Goal: Task Accomplishment & Management: Use online tool/utility

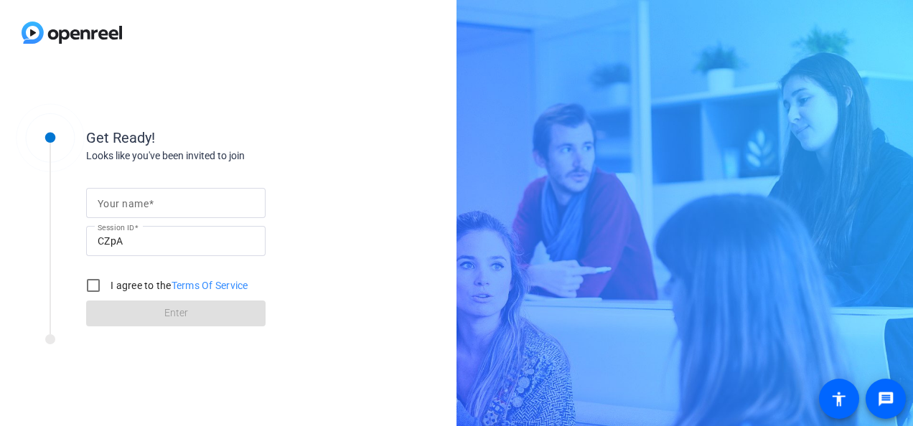
click at [171, 218] on div at bounding box center [175, 226] width 179 height 16
click at [172, 210] on input "Your name" at bounding box center [176, 202] width 156 height 17
type input "[PERSON_NAME]"
click at [398, 169] on div "Get Ready! Looks like you've been invited to join Your name [PERSON_NAME] Sessi…" at bounding box center [228, 245] width 456 height 361
click at [85, 286] on input "I agree to the Terms Of Service" at bounding box center [93, 285] width 29 height 29
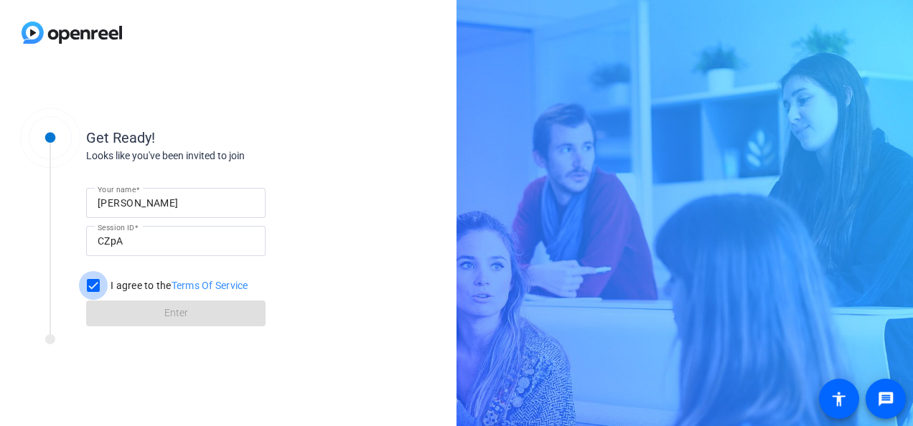
checkbox input "true"
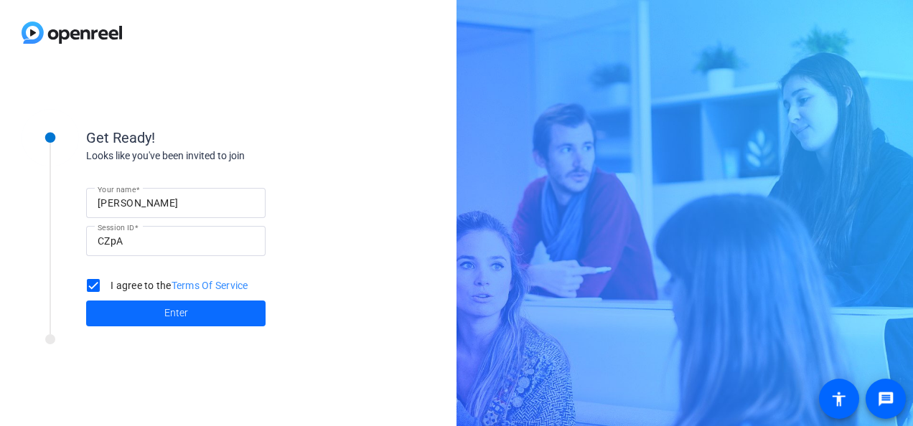
click at [128, 309] on span at bounding box center [175, 313] width 179 height 34
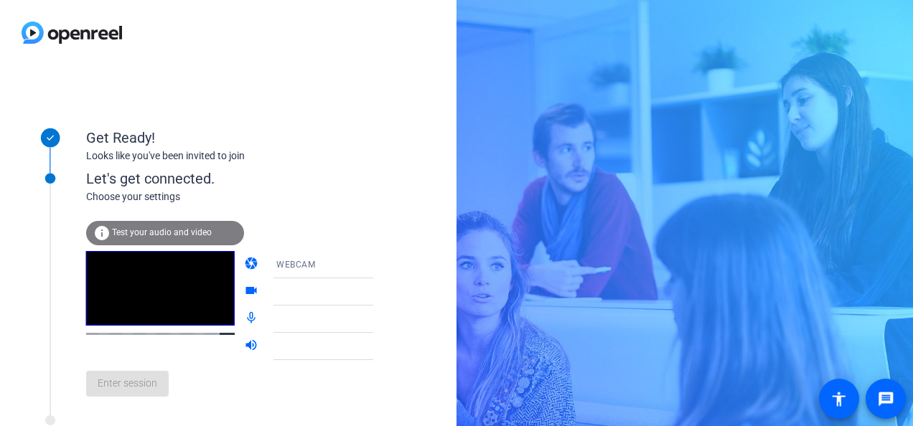
click at [303, 263] on div "WEBCAM" at bounding box center [329, 264] width 107 height 18
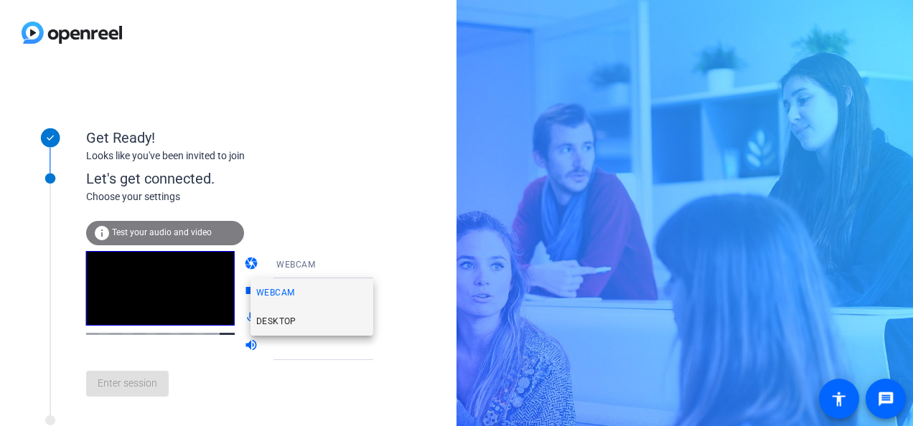
click at [298, 317] on mat-option "DESKTOP" at bounding box center [311, 321] width 123 height 29
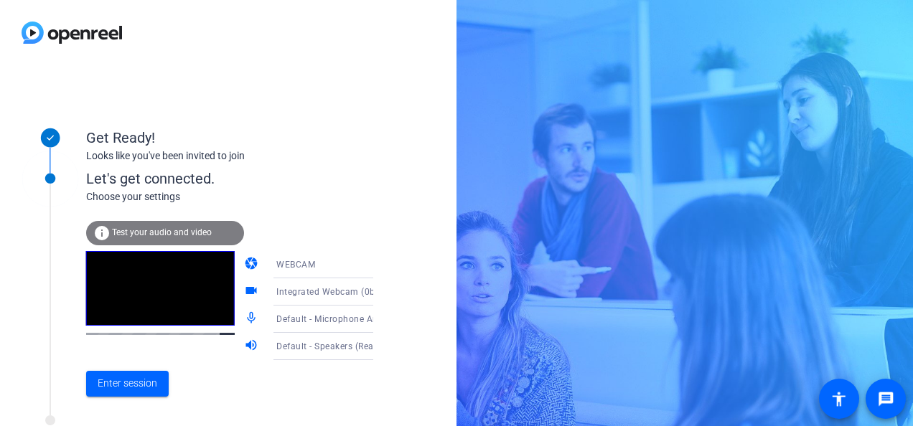
click at [200, 227] on span "Test your audio and video" at bounding box center [162, 232] width 100 height 10
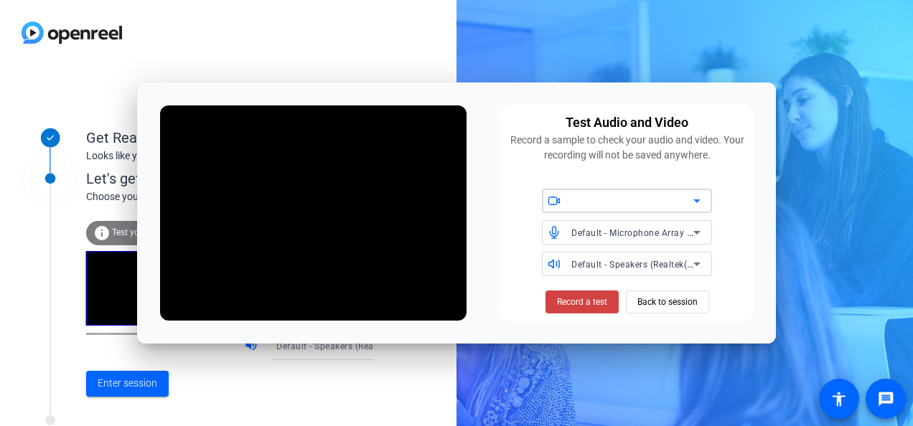
click at [624, 200] on div at bounding box center [632, 200] width 122 height 17
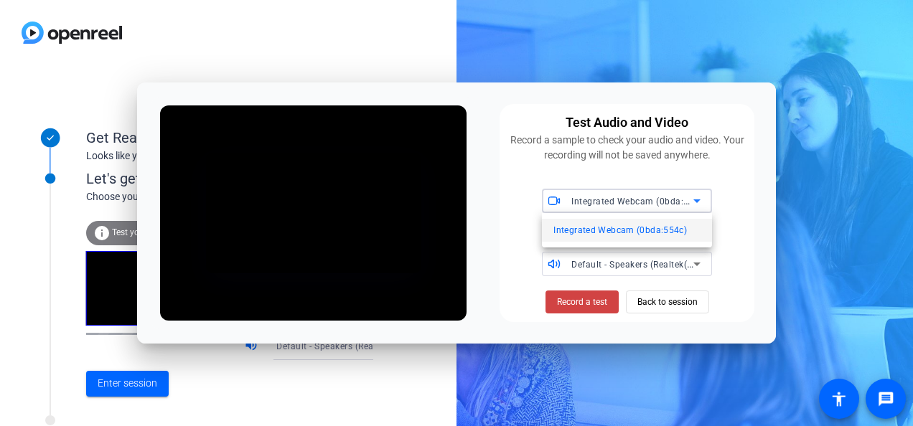
click at [713, 220] on div at bounding box center [456, 213] width 913 height 426
click at [596, 301] on span "Record a test" at bounding box center [582, 302] width 50 height 13
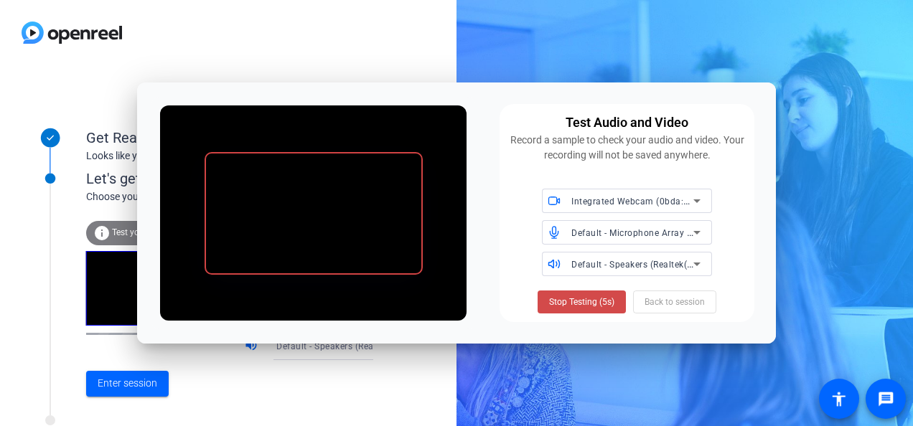
click at [608, 306] on span "Stop Testing (5s)" at bounding box center [581, 302] width 65 height 13
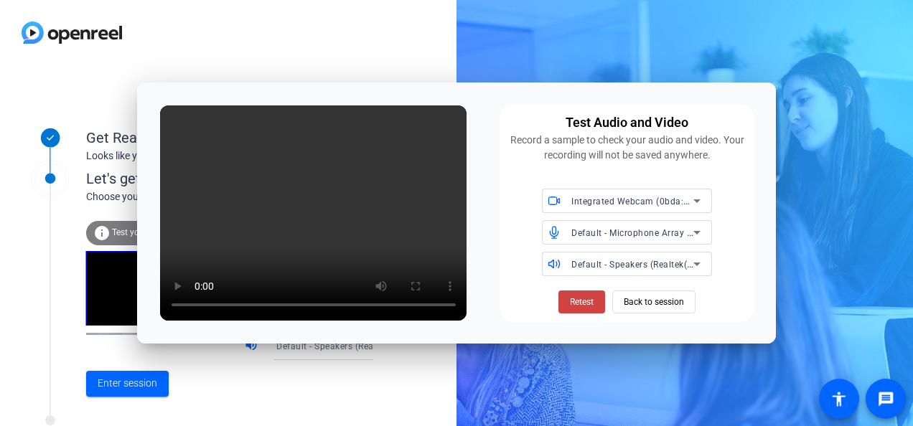
drag, startPoint x: 663, startPoint y: 108, endPoint x: 627, endPoint y: 216, distance: 113.5
click at [663, 108] on div "Test Audio and Video Record a sample to check your audio and video. Your record…" at bounding box center [626, 213] width 255 height 218
click at [583, 297] on span "Retest" at bounding box center [582, 302] width 24 height 13
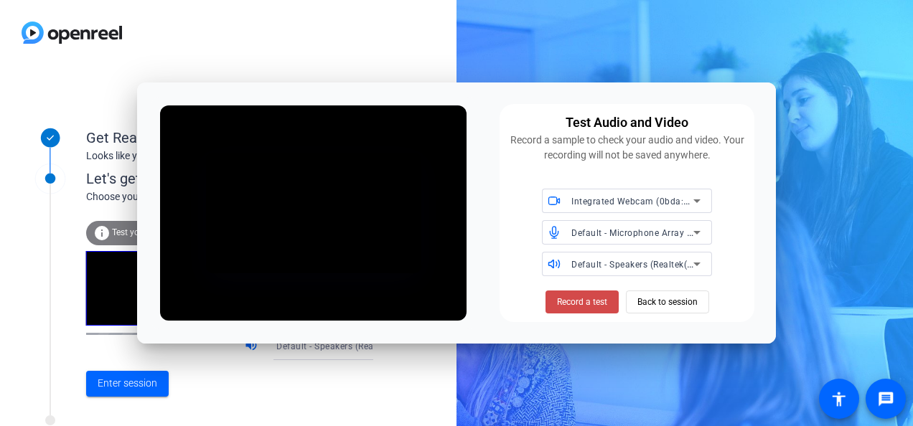
click at [590, 303] on span "Record a test" at bounding box center [582, 302] width 50 height 13
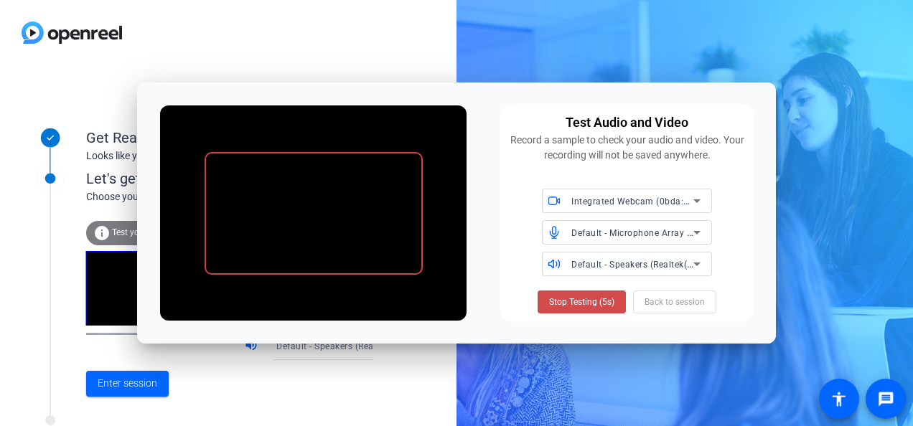
click at [586, 306] on span "Stop Testing (5s)" at bounding box center [581, 302] width 65 height 13
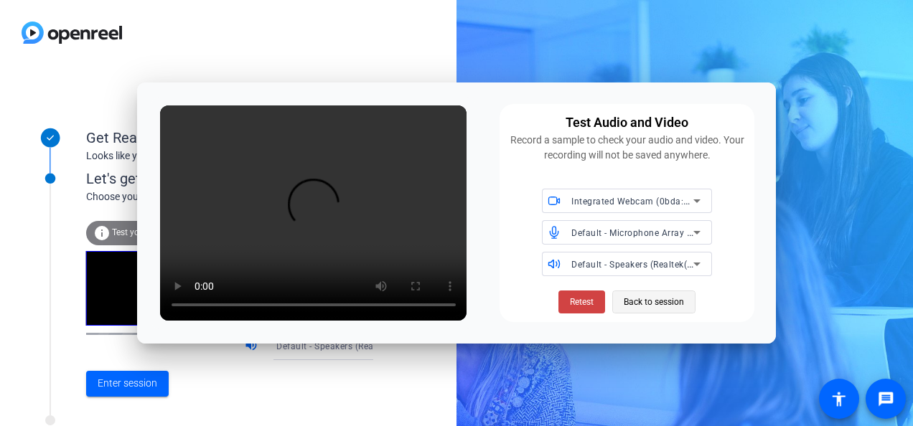
click at [663, 304] on span "Back to session" at bounding box center [654, 301] width 60 height 27
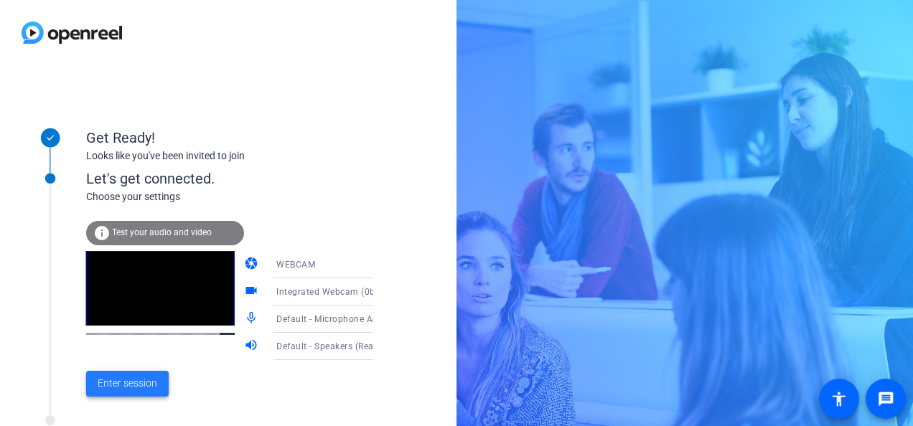
click at [123, 382] on span "Enter session" at bounding box center [128, 383] width 60 height 15
